Goal: Information Seeking & Learning: Learn about a topic

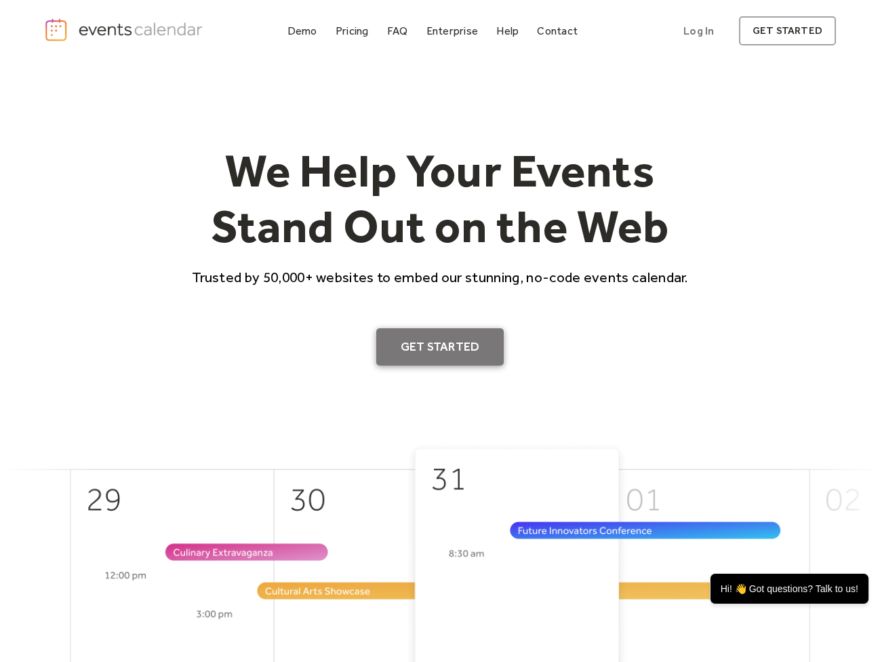
click at [435, 339] on link "Get Started" at bounding box center [440, 347] width 128 height 38
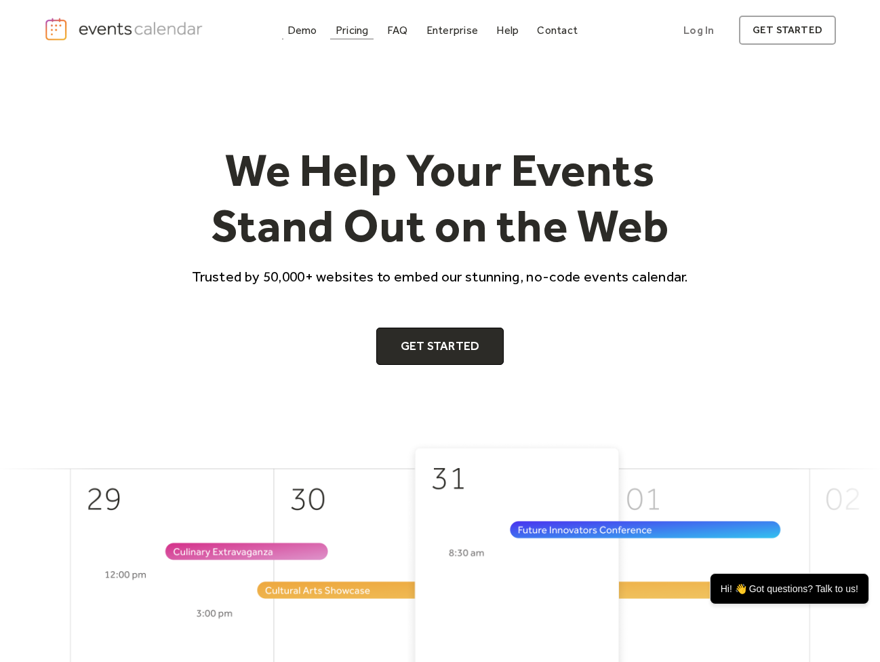
click at [374, 29] on link "Pricing" at bounding box center [352, 30] width 44 height 18
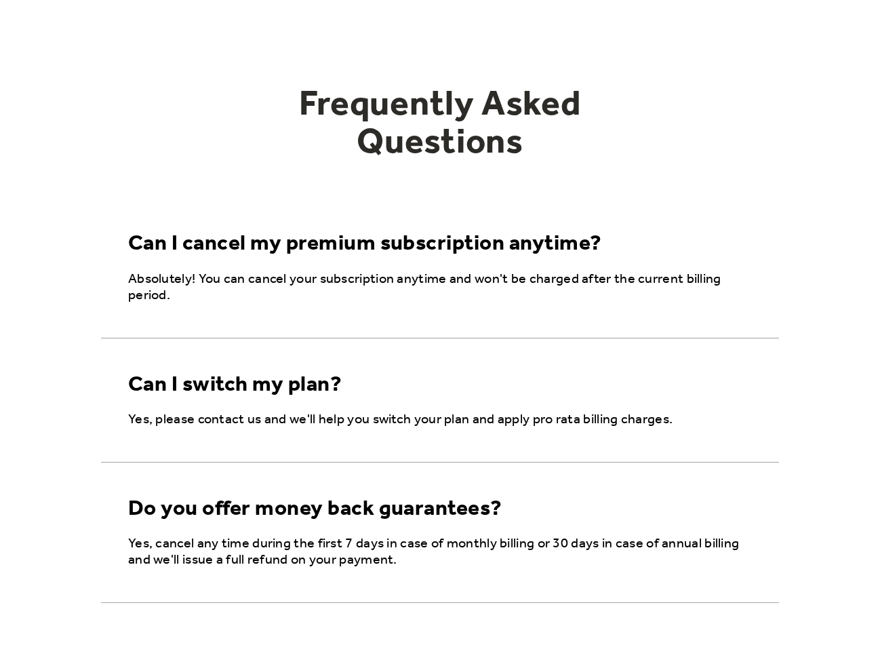
scroll to position [1935, 0]
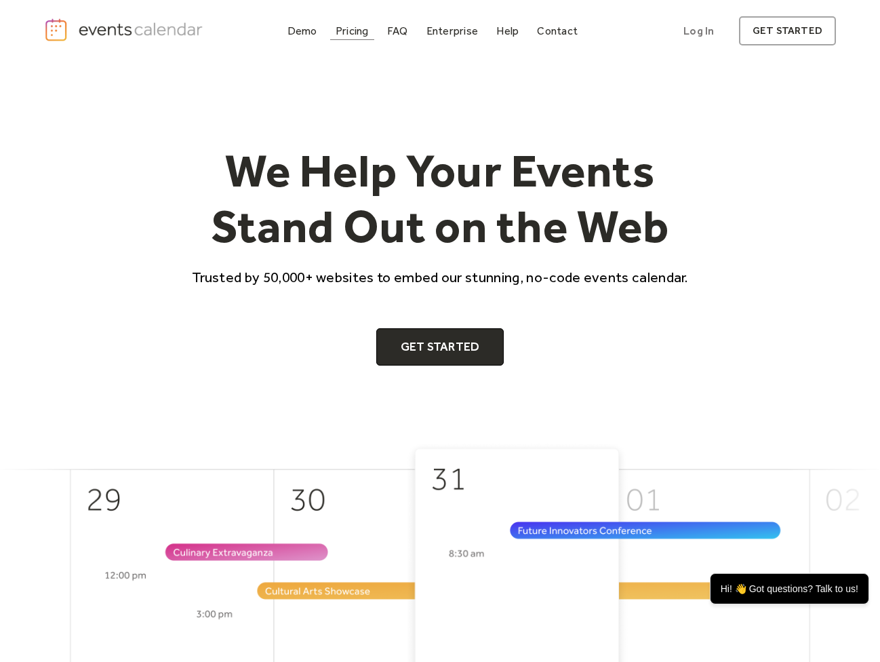
click at [357, 33] on div "Pricing" at bounding box center [352, 30] width 33 height 7
